Goal: Navigation & Orientation: Find specific page/section

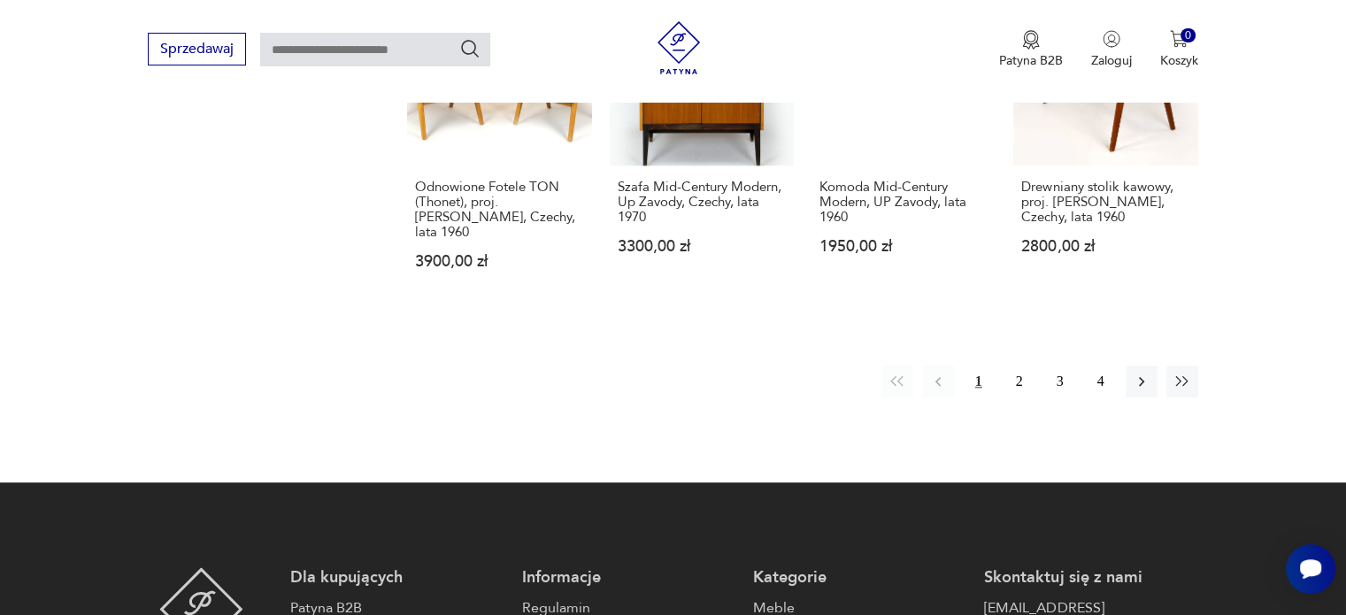
scroll to position [1728, 0]
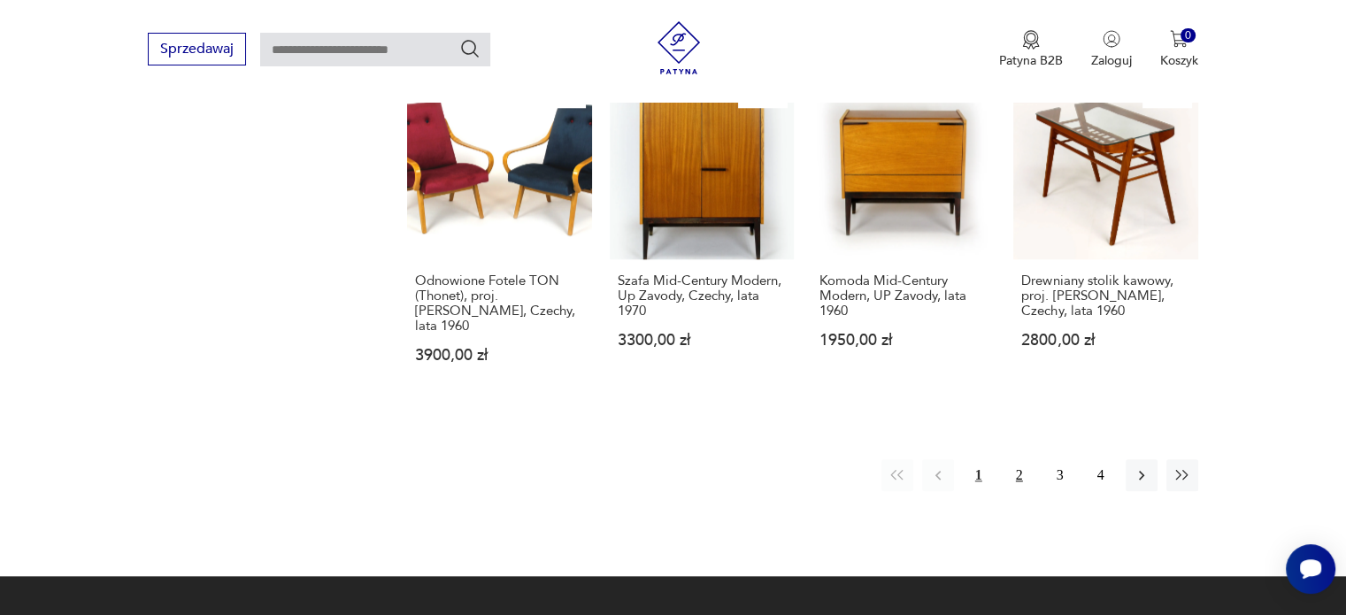
click at [1026, 459] on button "2" at bounding box center [1020, 475] width 32 height 32
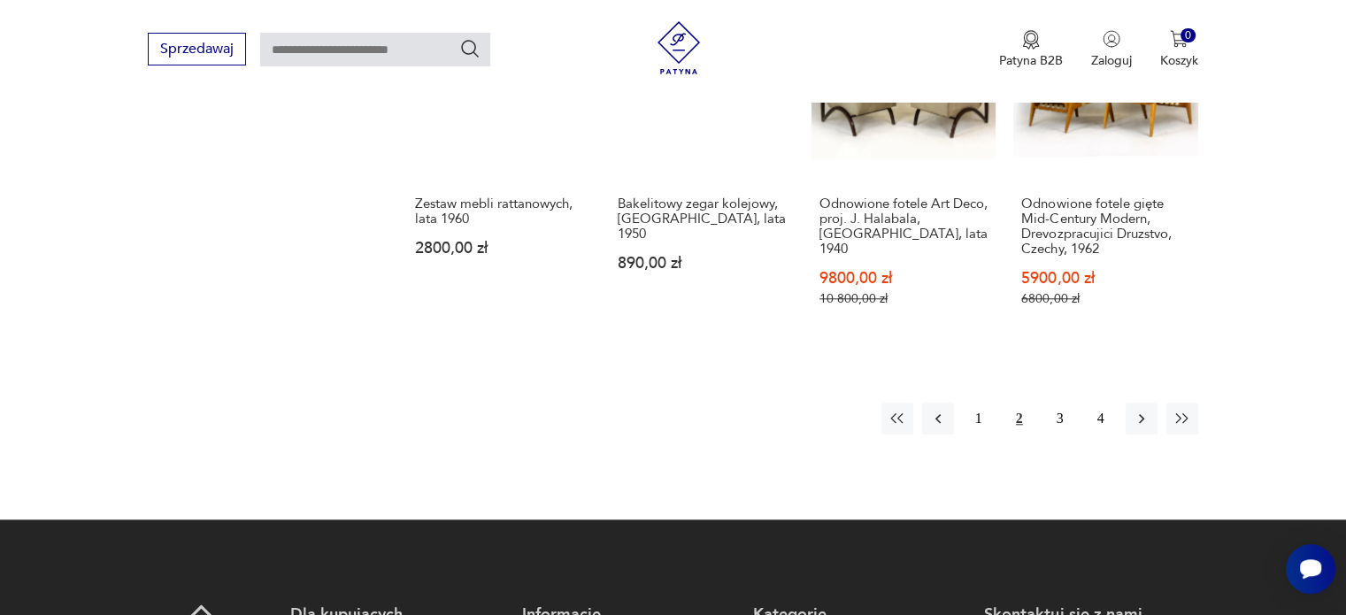
scroll to position [1730, 0]
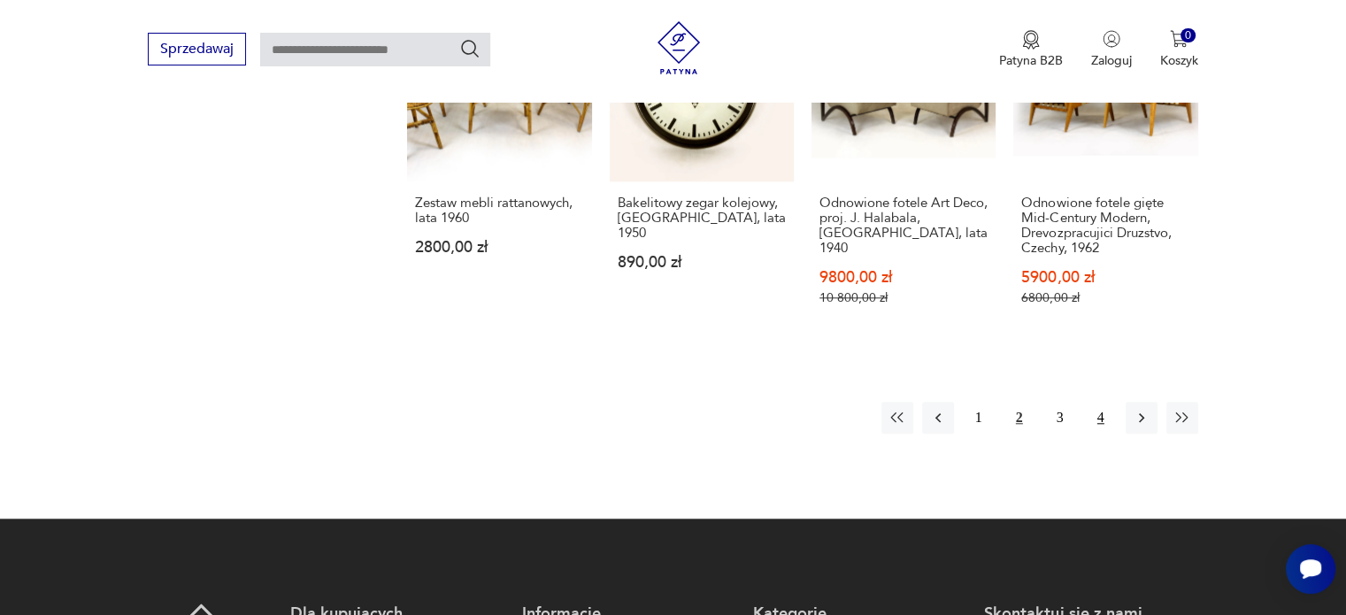
click at [1102, 402] on button "4" at bounding box center [1101, 418] width 32 height 32
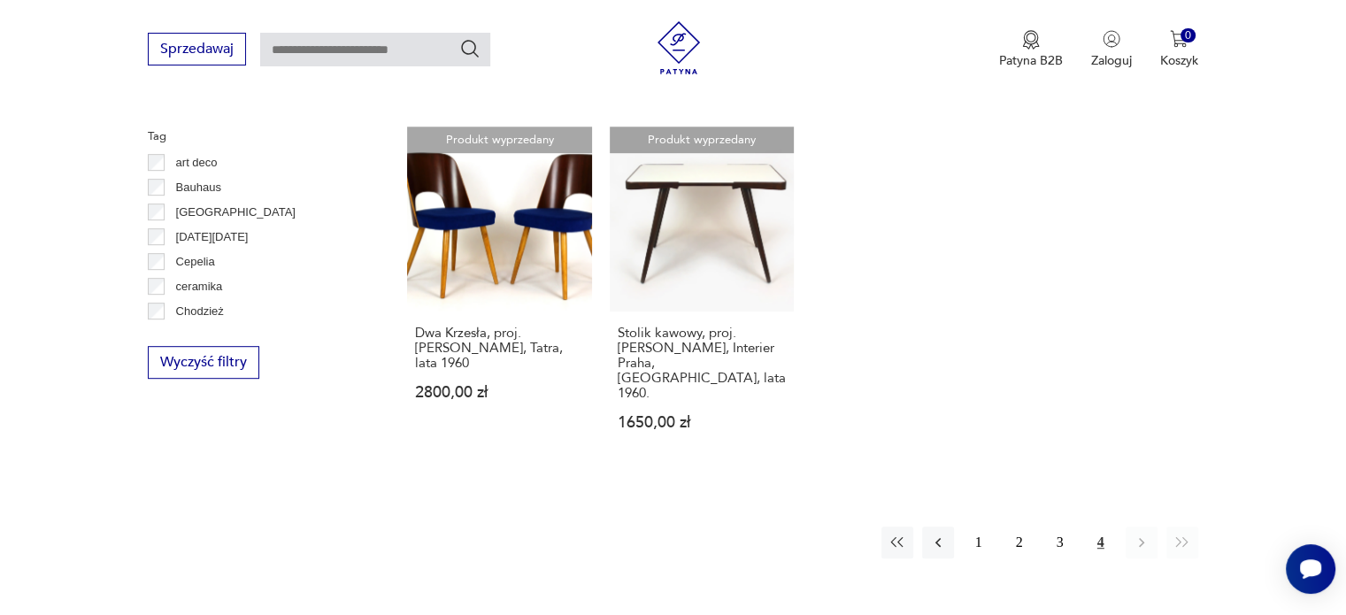
scroll to position [1001, 0]
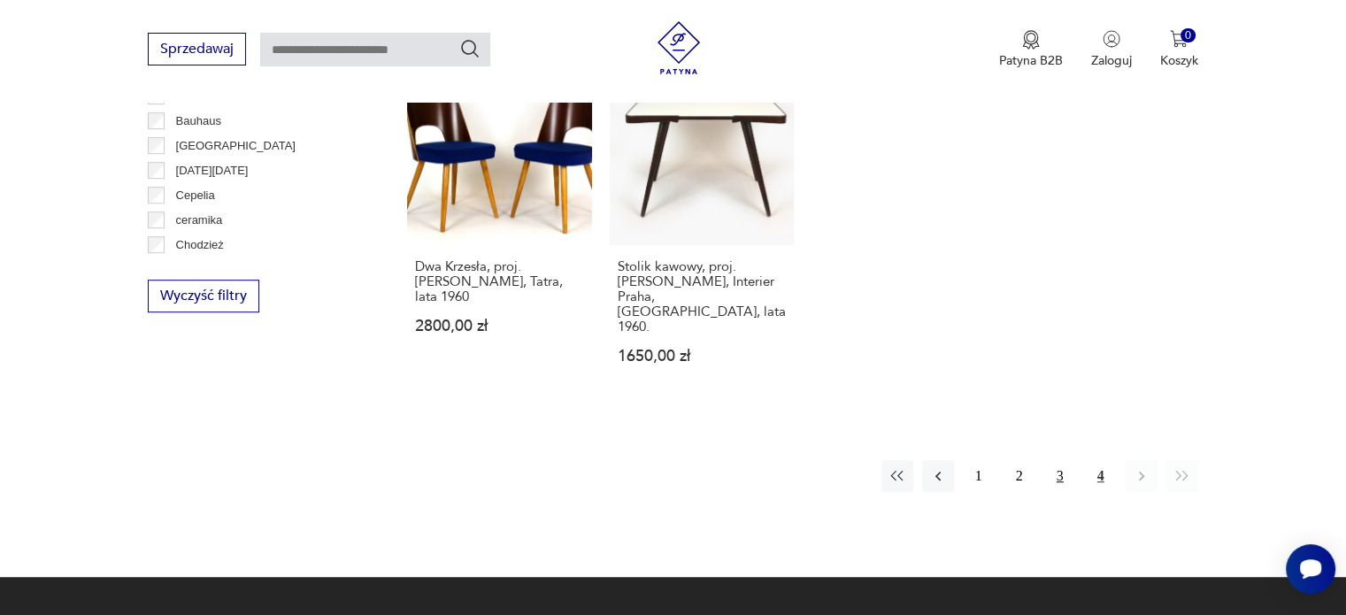
click at [1058, 460] on button "3" at bounding box center [1060, 476] width 32 height 32
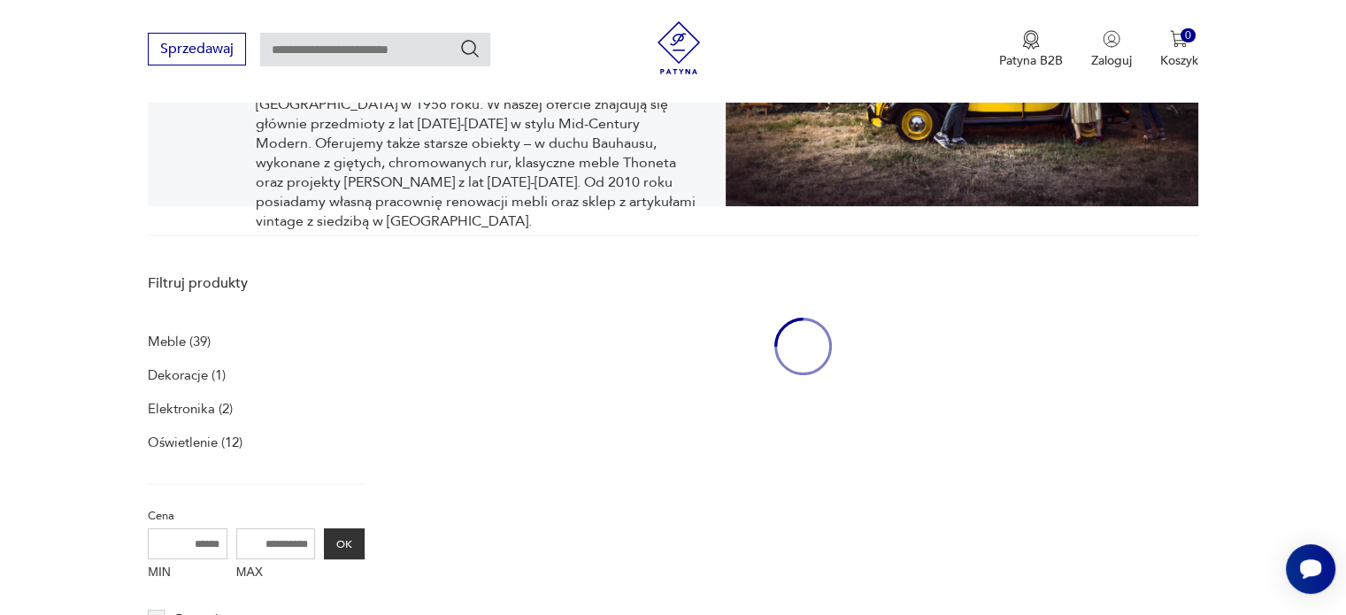
scroll to position [364, 0]
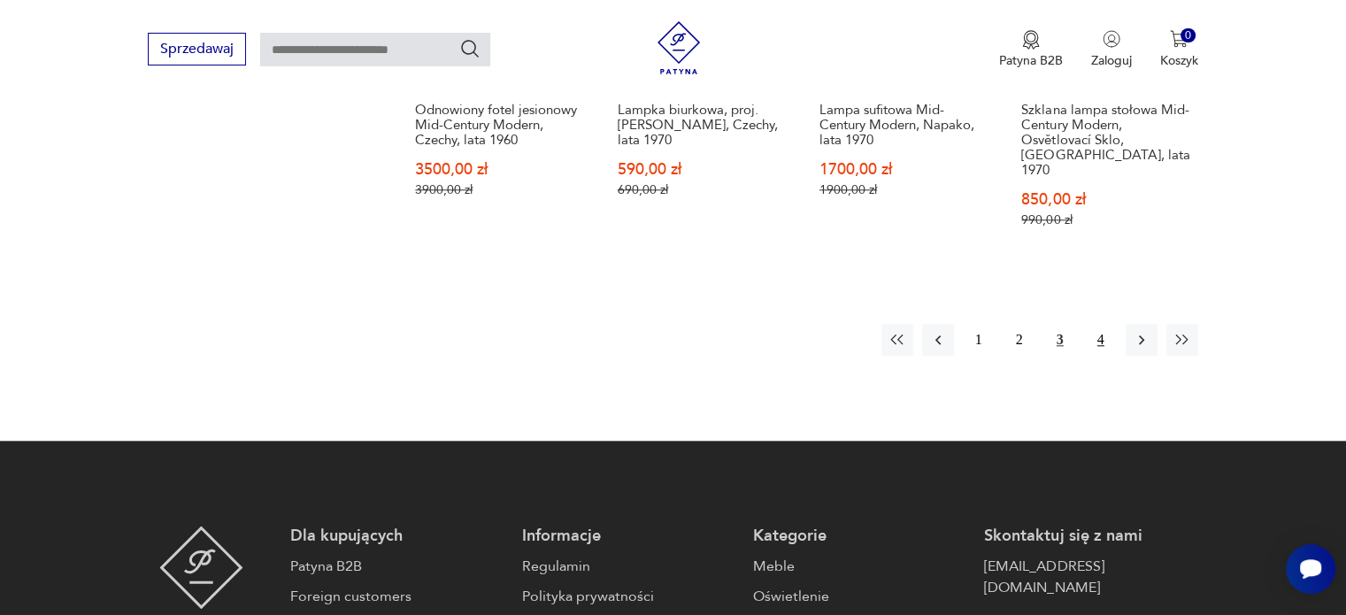
click at [1096, 324] on button "4" at bounding box center [1101, 340] width 32 height 32
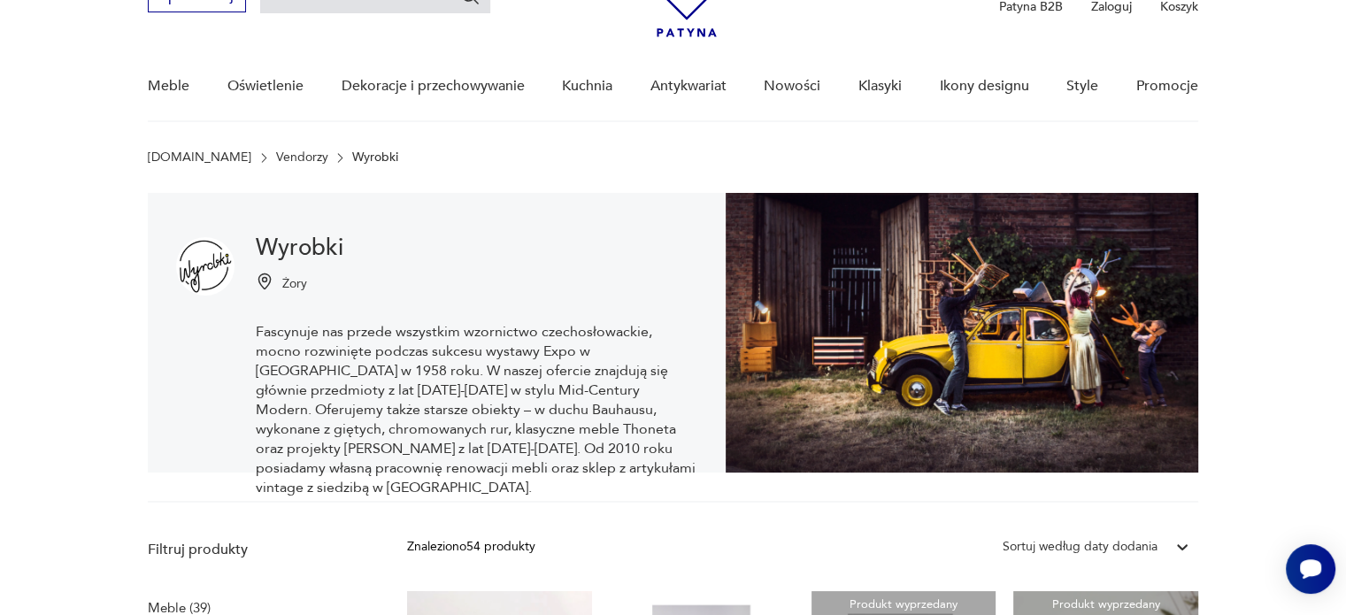
scroll to position [96, 0]
